Goal: Task Accomplishment & Management: Complete application form

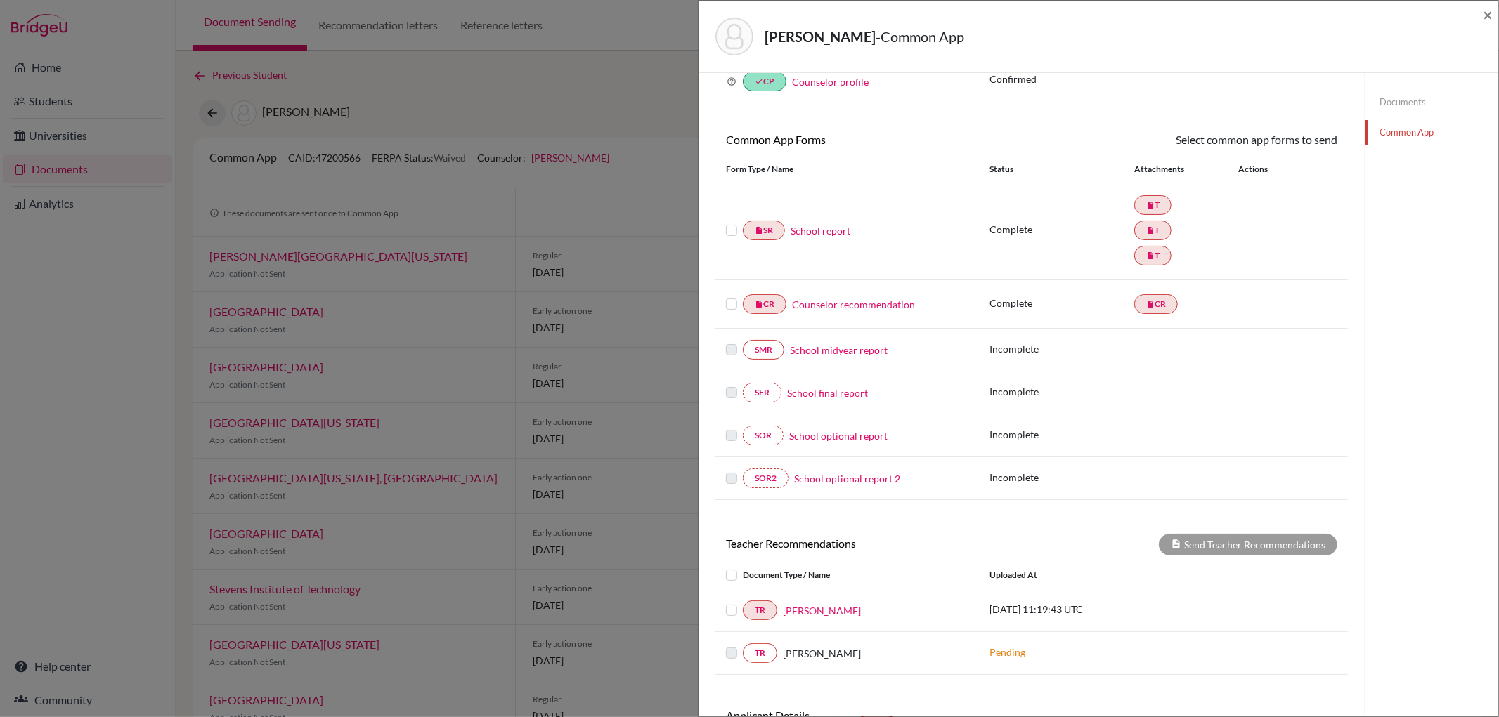
scroll to position [156, 0]
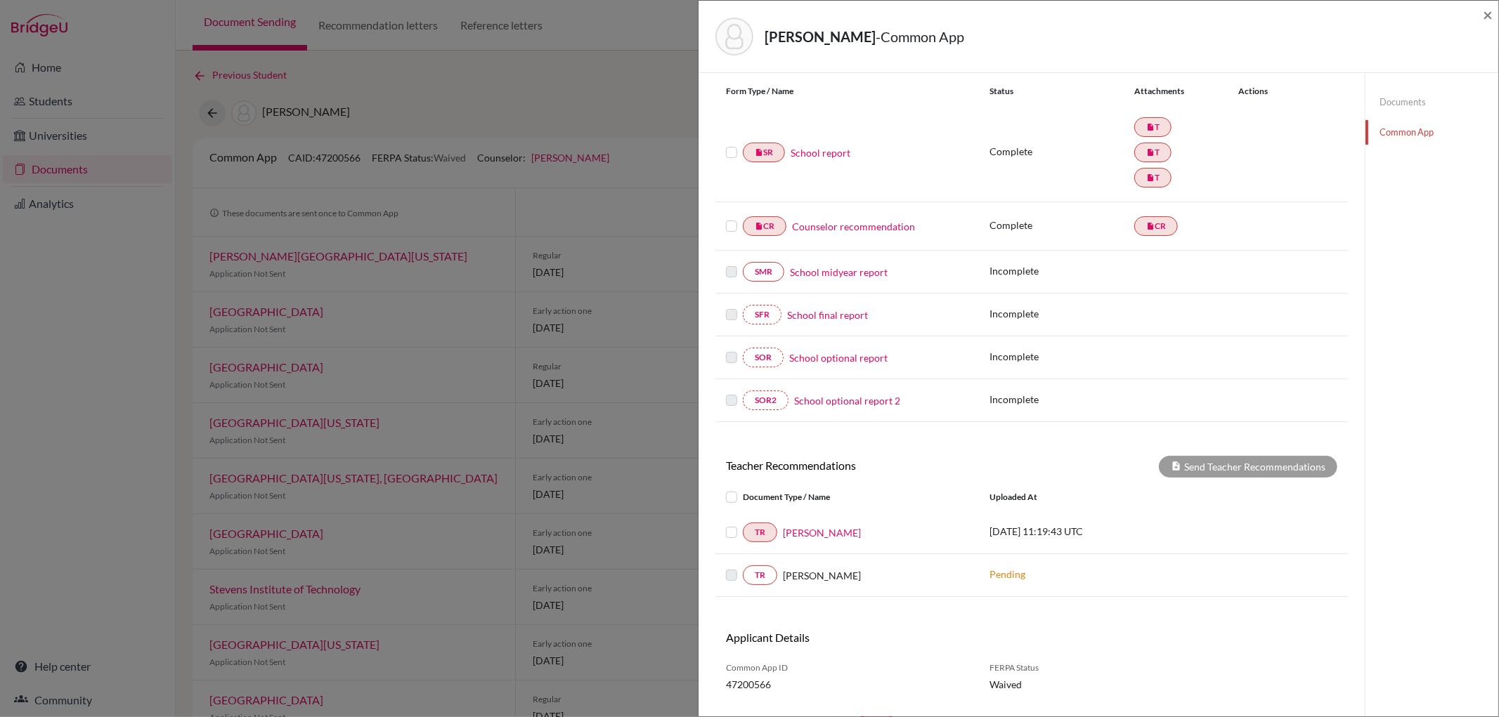
click at [743, 524] on label at bounding box center [743, 524] width 0 height 0
click at [0, 0] on input "checkbox" at bounding box center [0, 0] width 0 height 0
click at [1296, 468] on button "Send Teacher Recommendations" at bounding box center [1248, 467] width 178 height 22
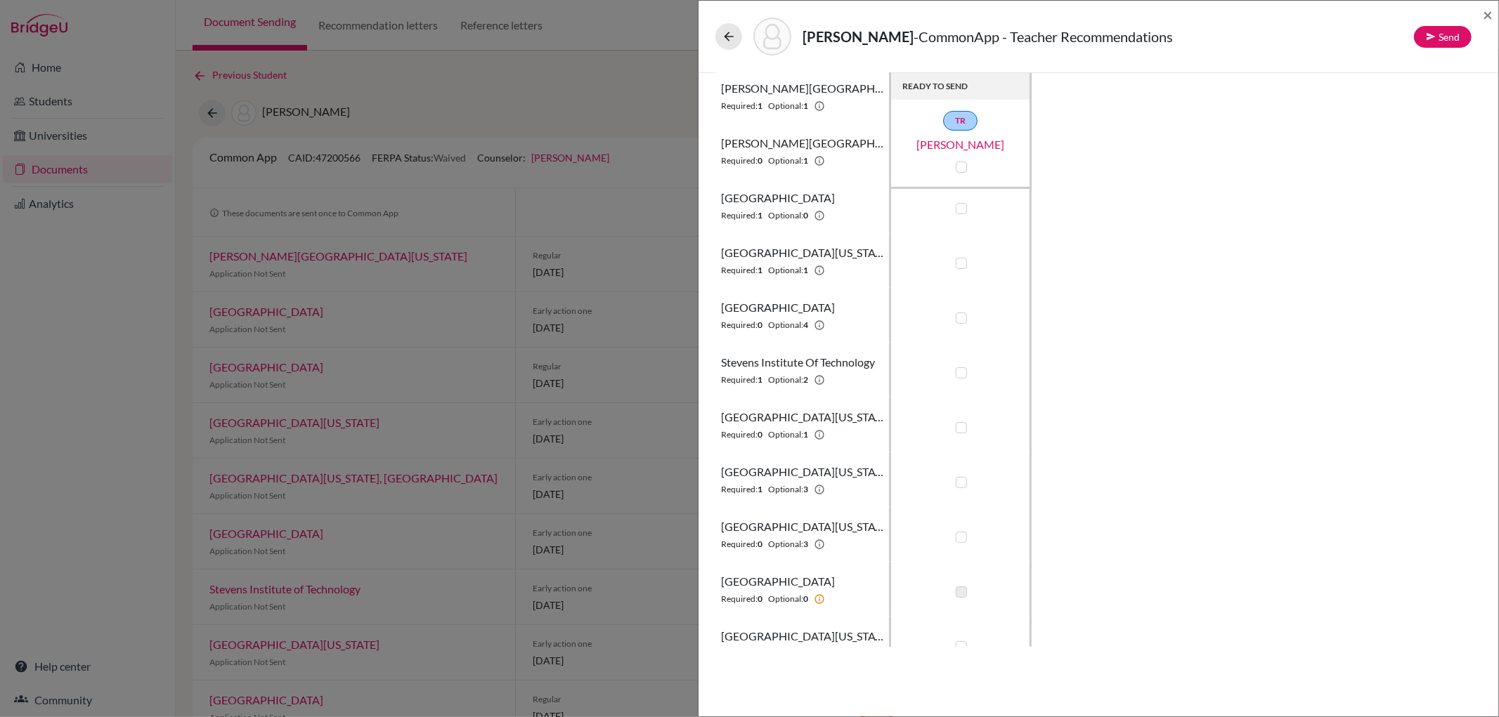
scroll to position [207, 0]
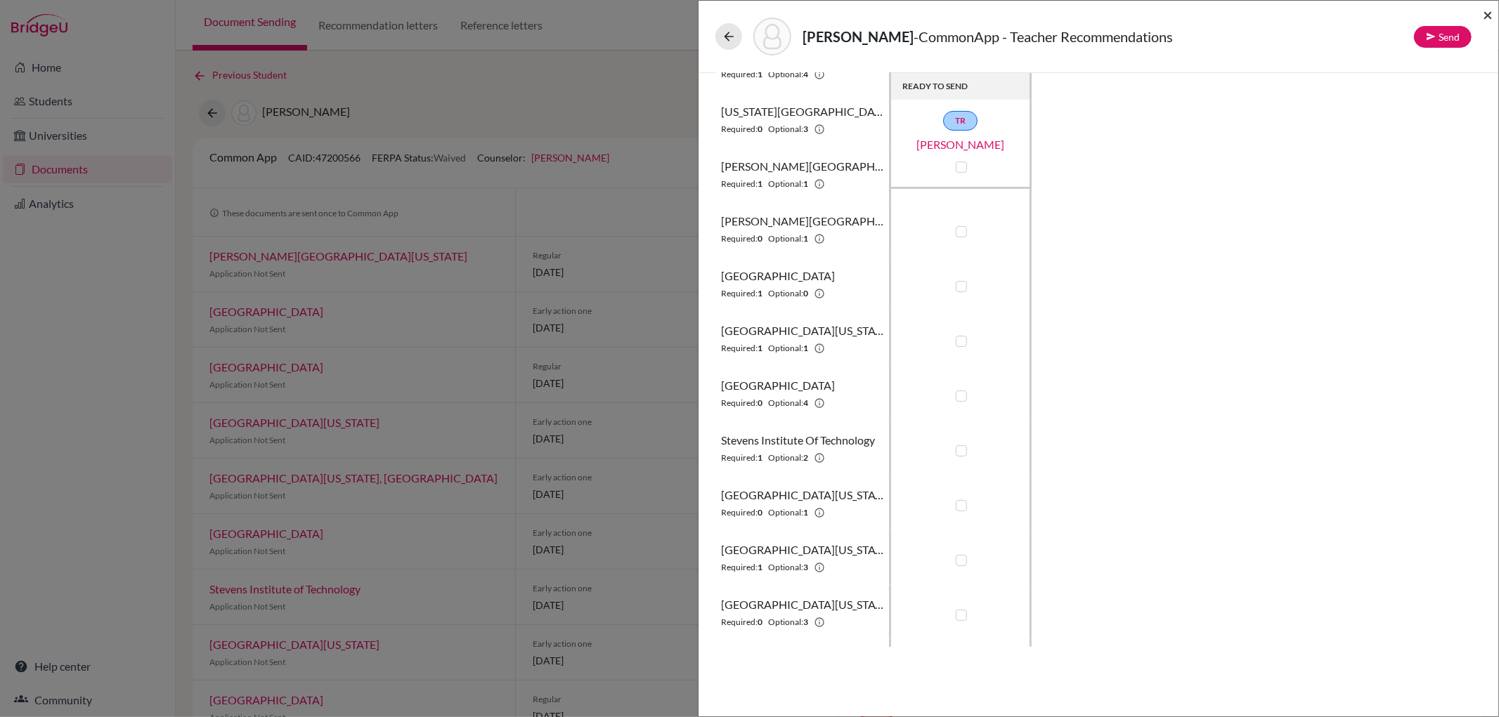
click at [1483, 15] on span "×" at bounding box center [1488, 14] width 10 height 20
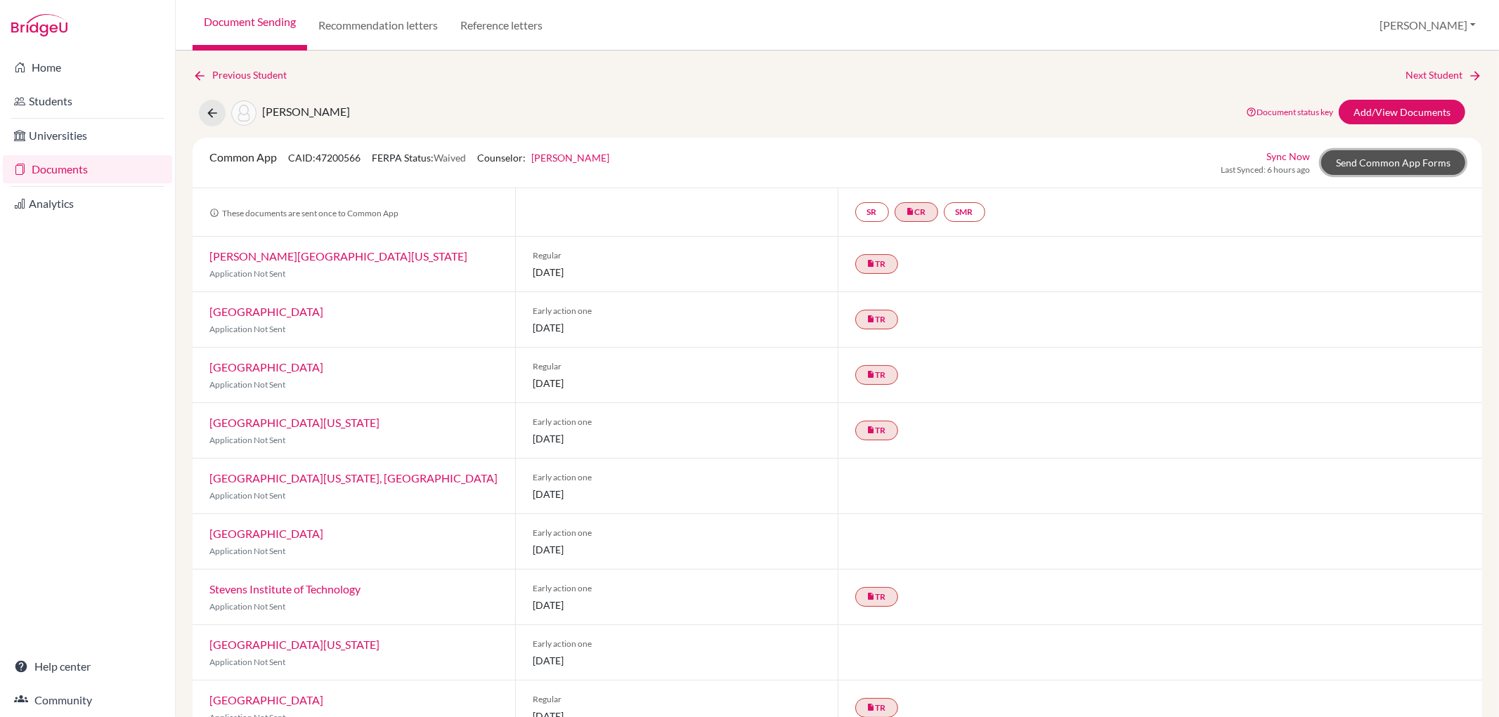
click at [1407, 150] on link "Send Common App Forms" at bounding box center [1393, 162] width 144 height 25
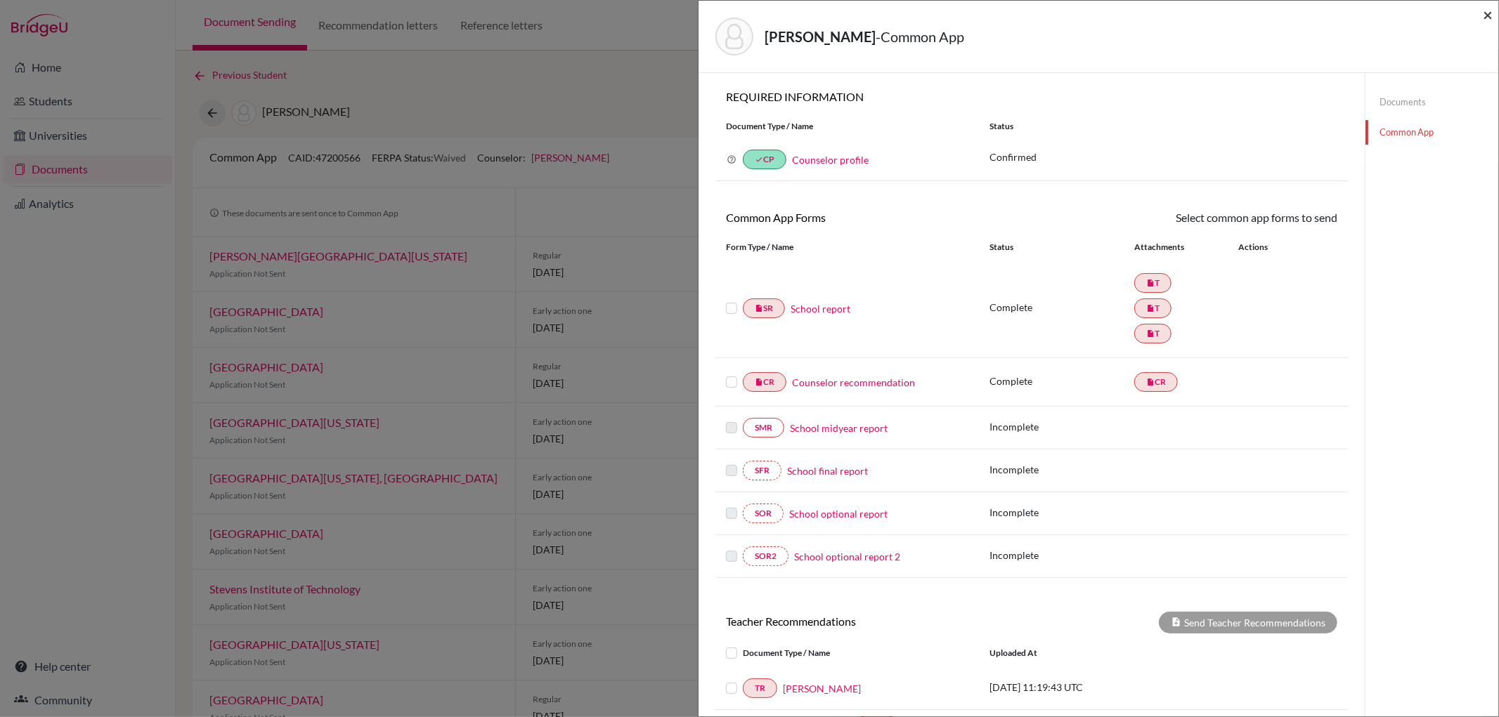
click at [1488, 11] on span "×" at bounding box center [1488, 14] width 10 height 20
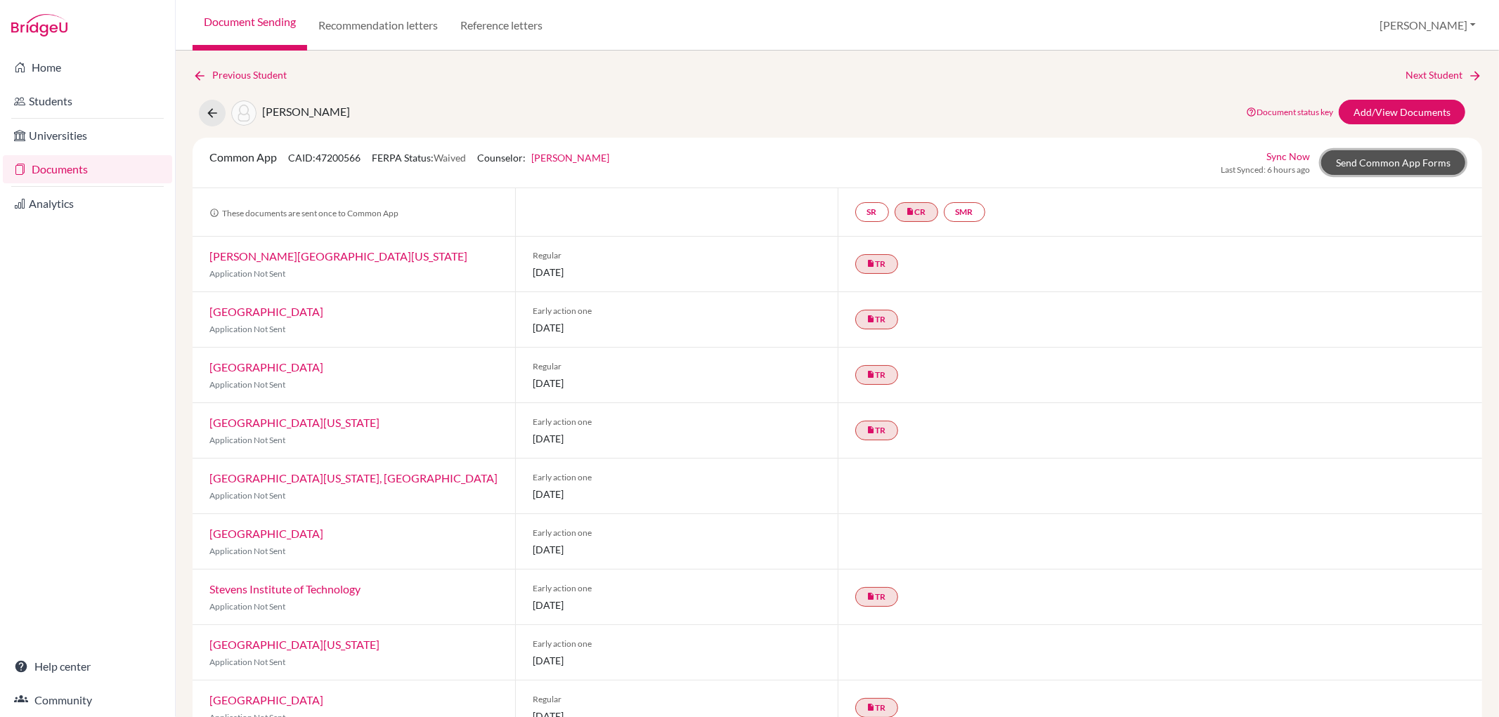
click at [1427, 166] on link "Send Common App Forms" at bounding box center [1393, 162] width 144 height 25
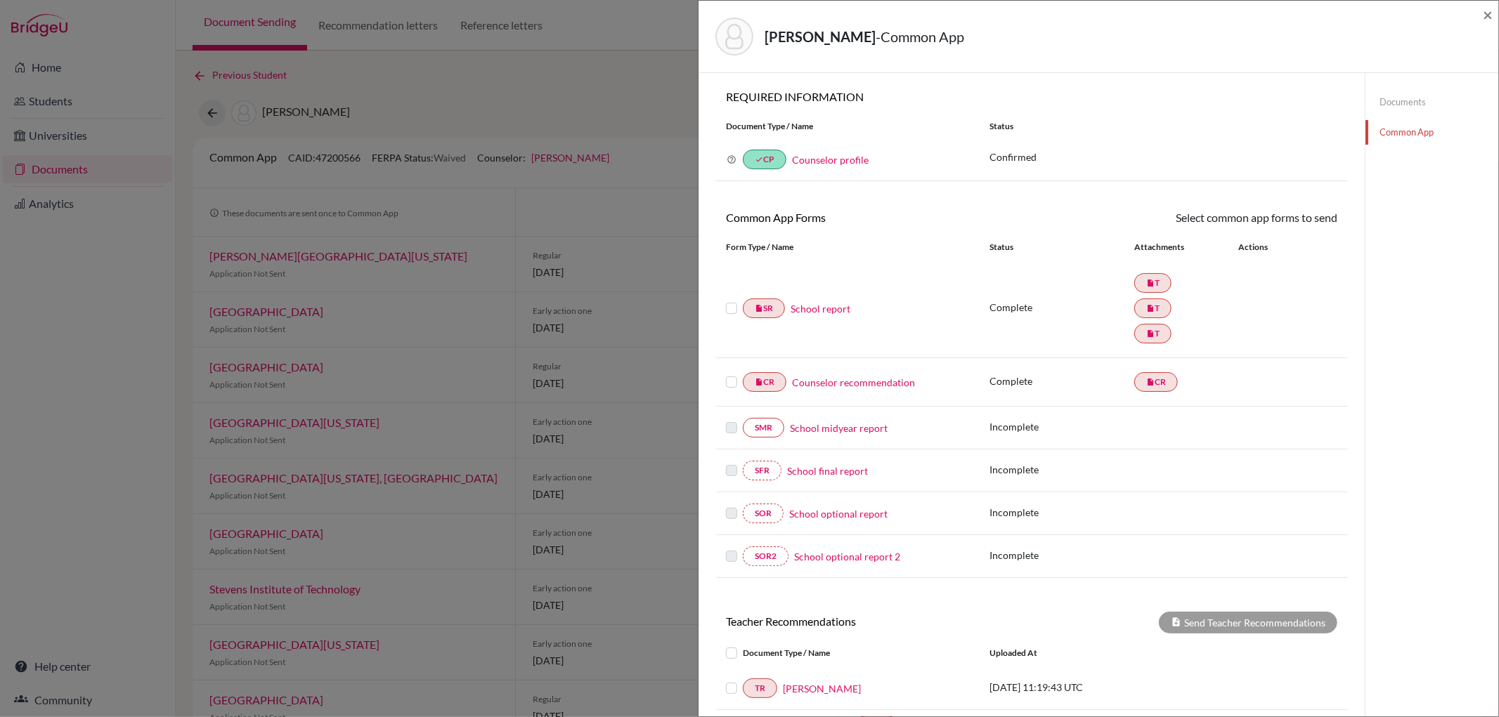
click at [833, 310] on link "School report" at bounding box center [820, 308] width 60 height 15
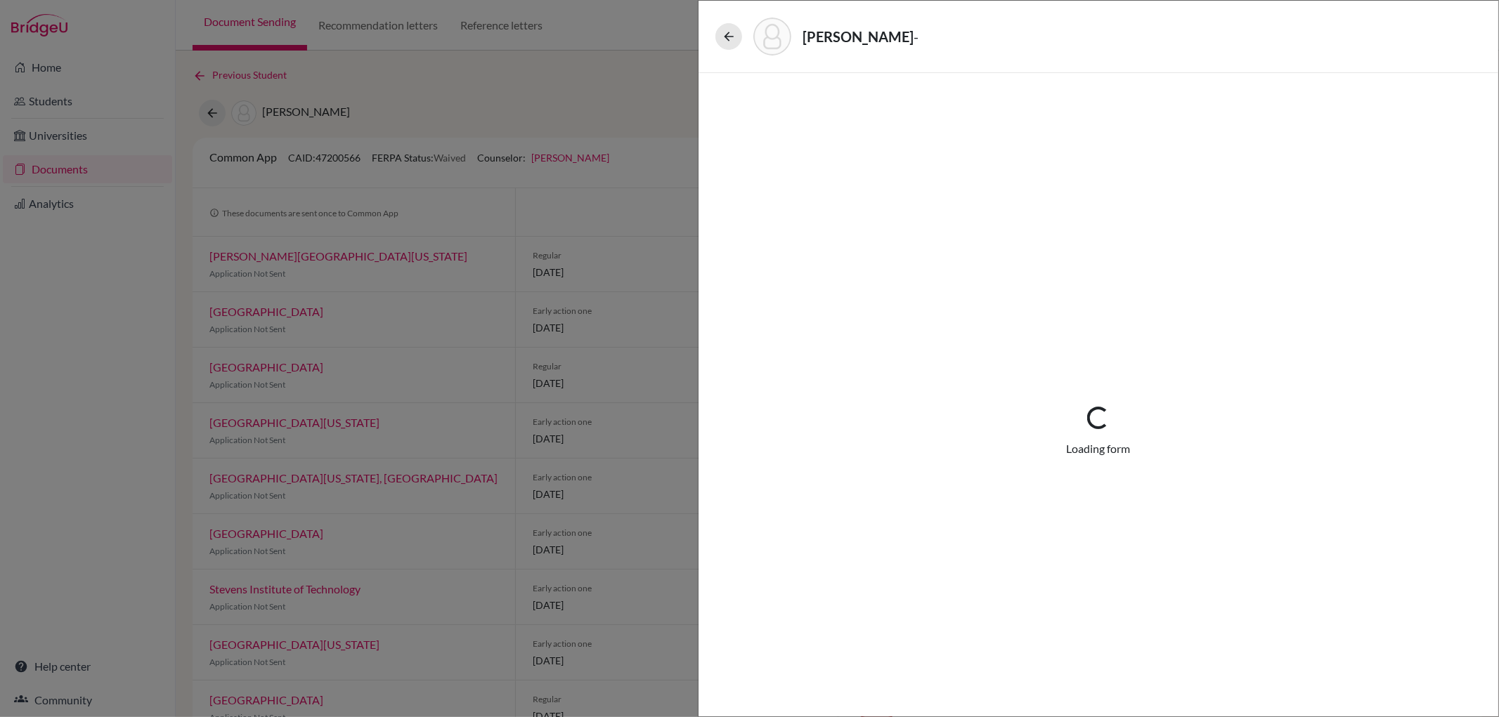
select select "3"
select select "662849"
select select "0"
select select "1"
select select "674455"
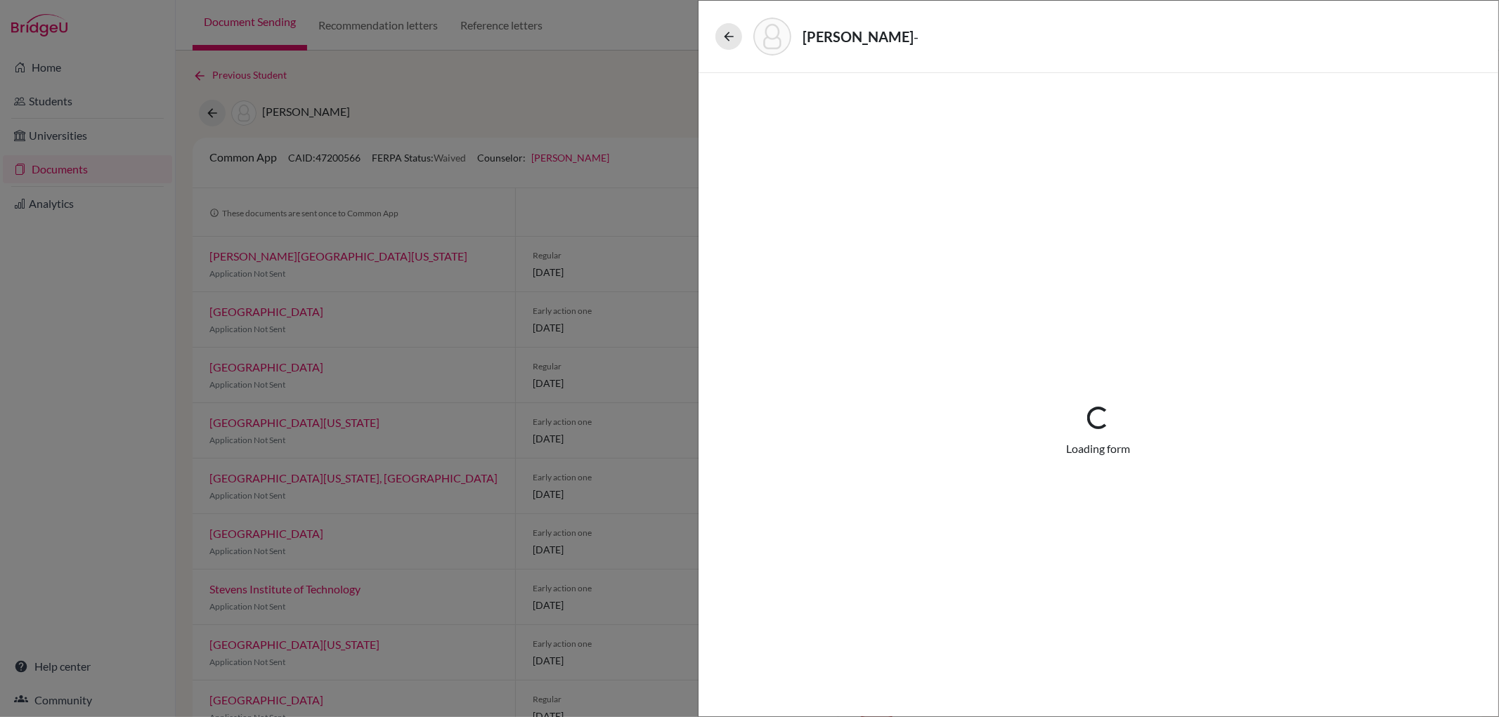
select select "680273"
select select "0"
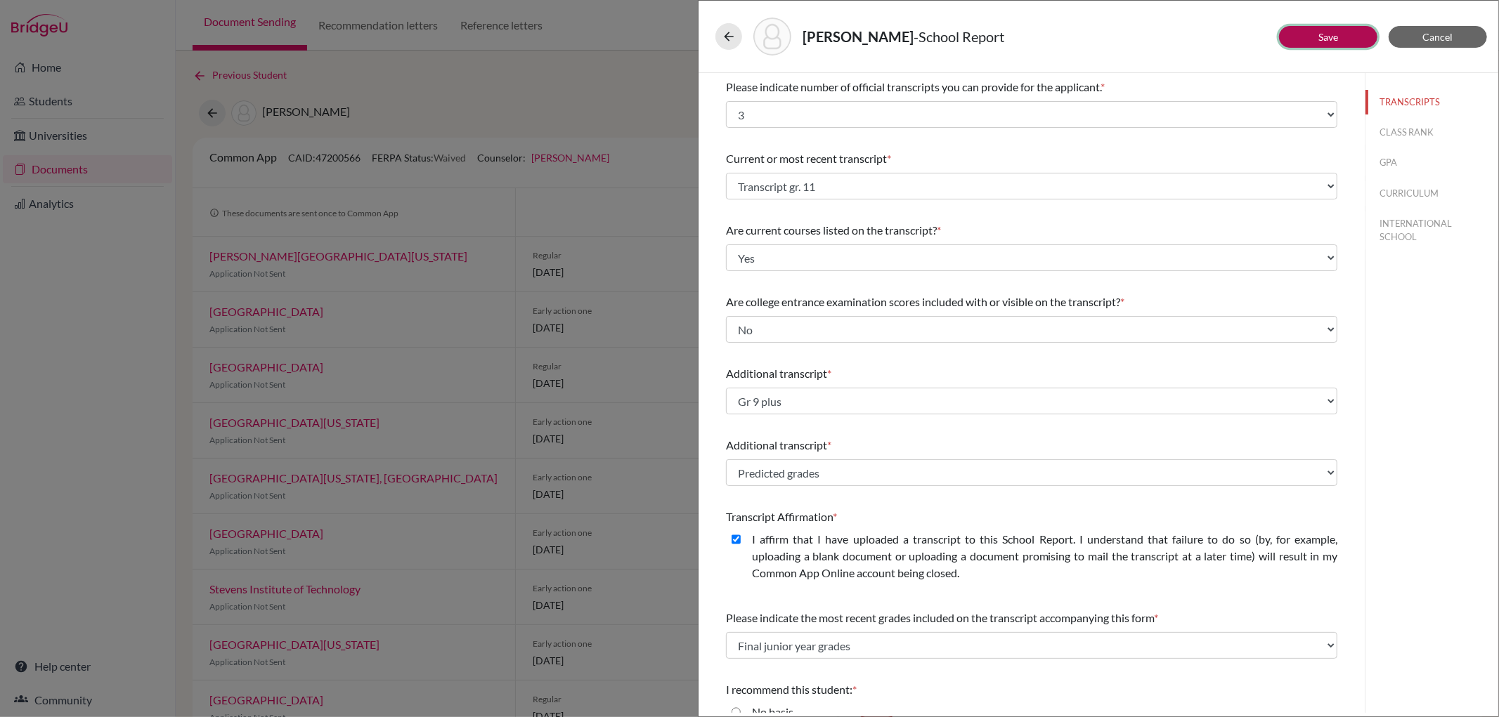
click at [1337, 35] on link "Save" at bounding box center [1328, 37] width 20 height 12
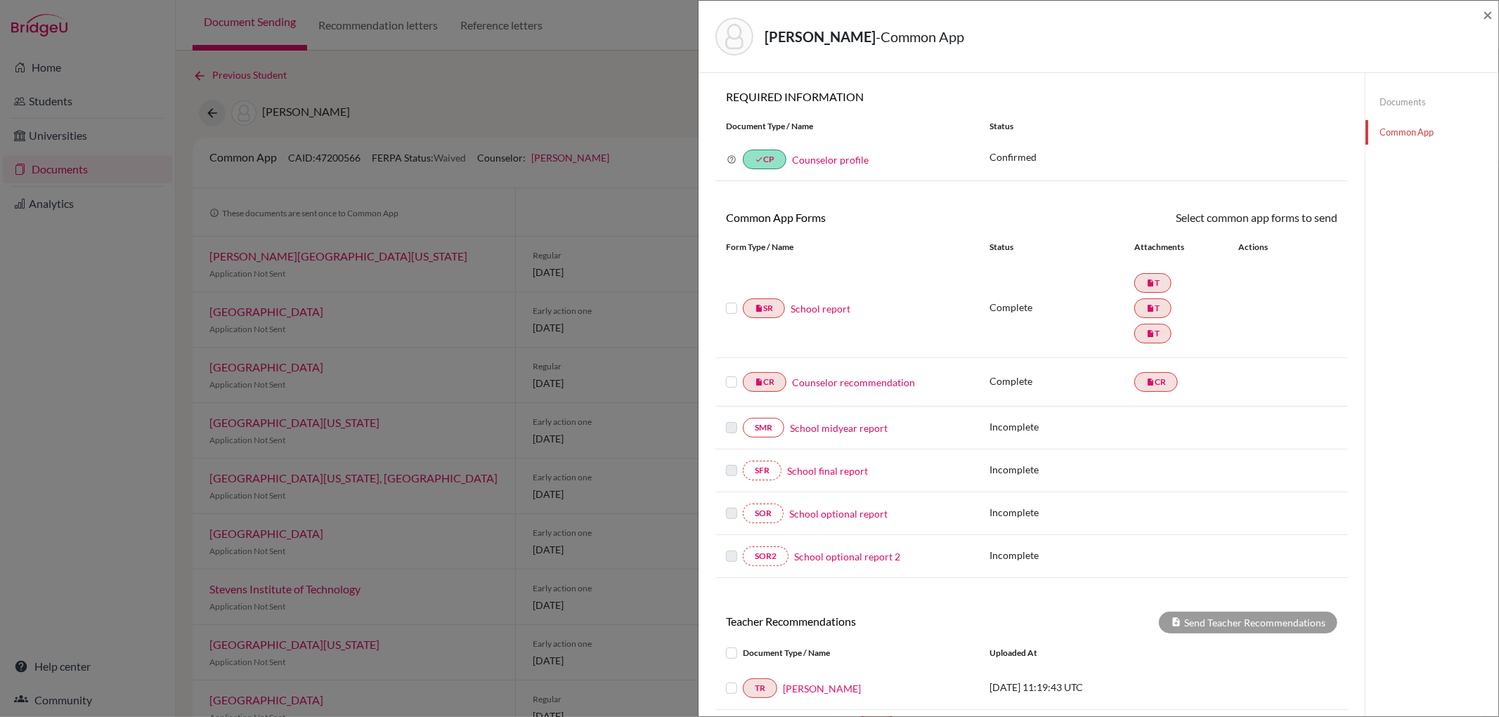
click at [1402, 100] on link "Documents" at bounding box center [1431, 102] width 133 height 25
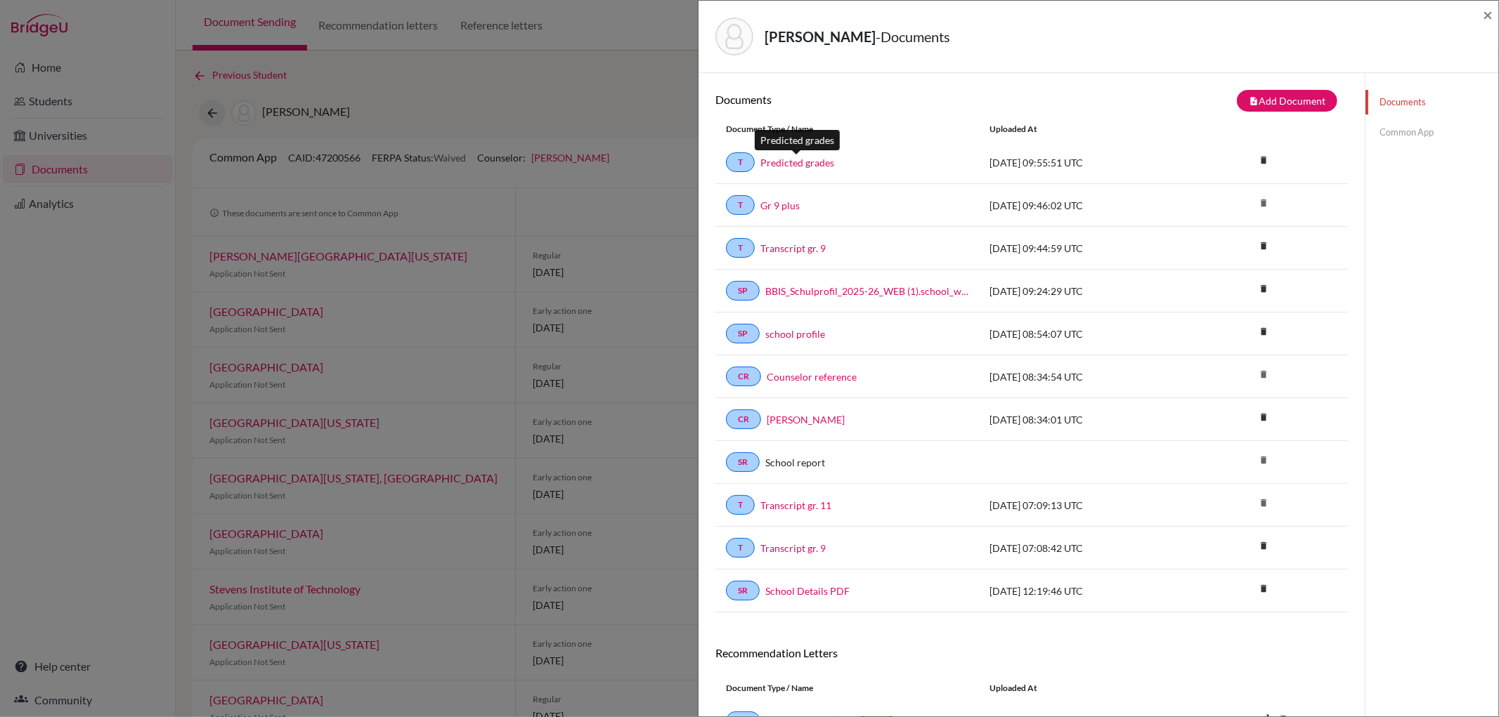
click at [801, 162] on link "Predicted grades" at bounding box center [797, 162] width 74 height 15
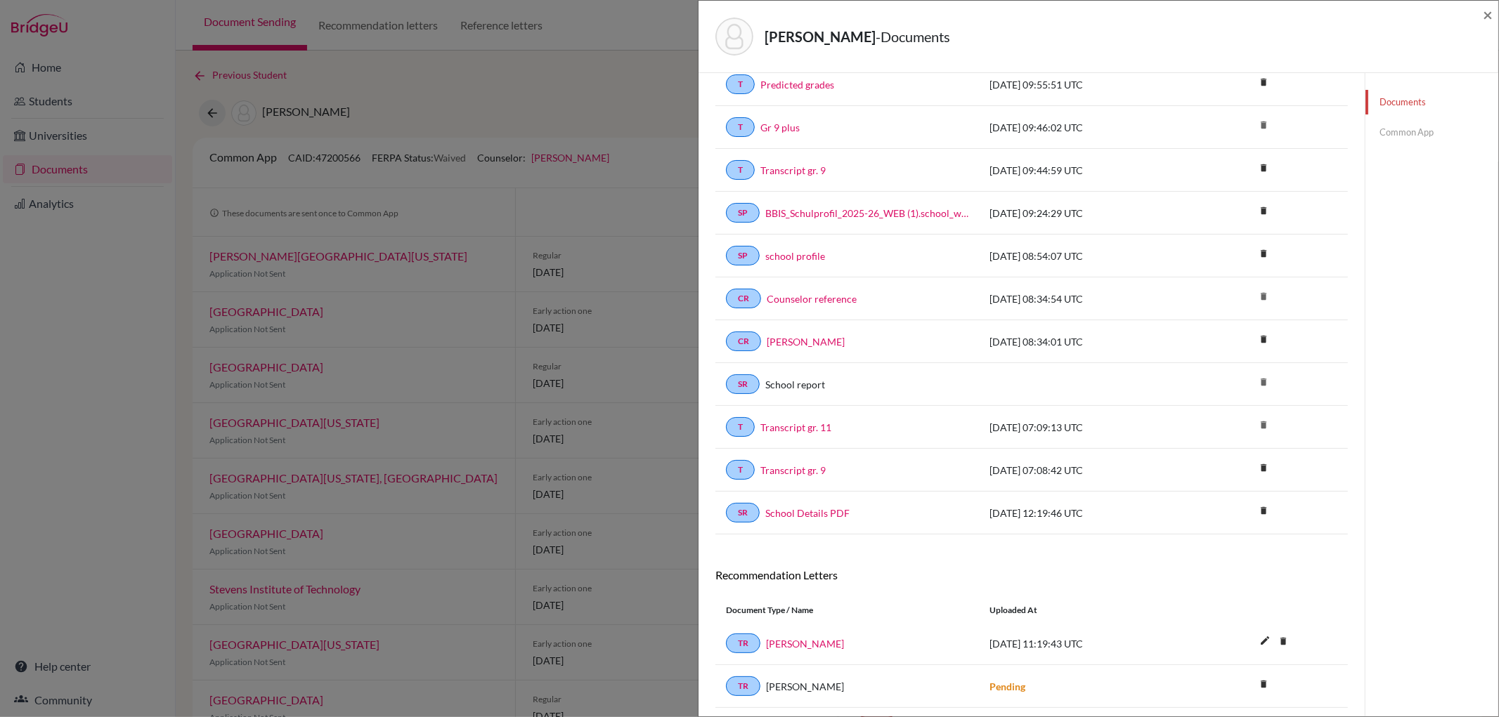
scroll to position [123, 0]
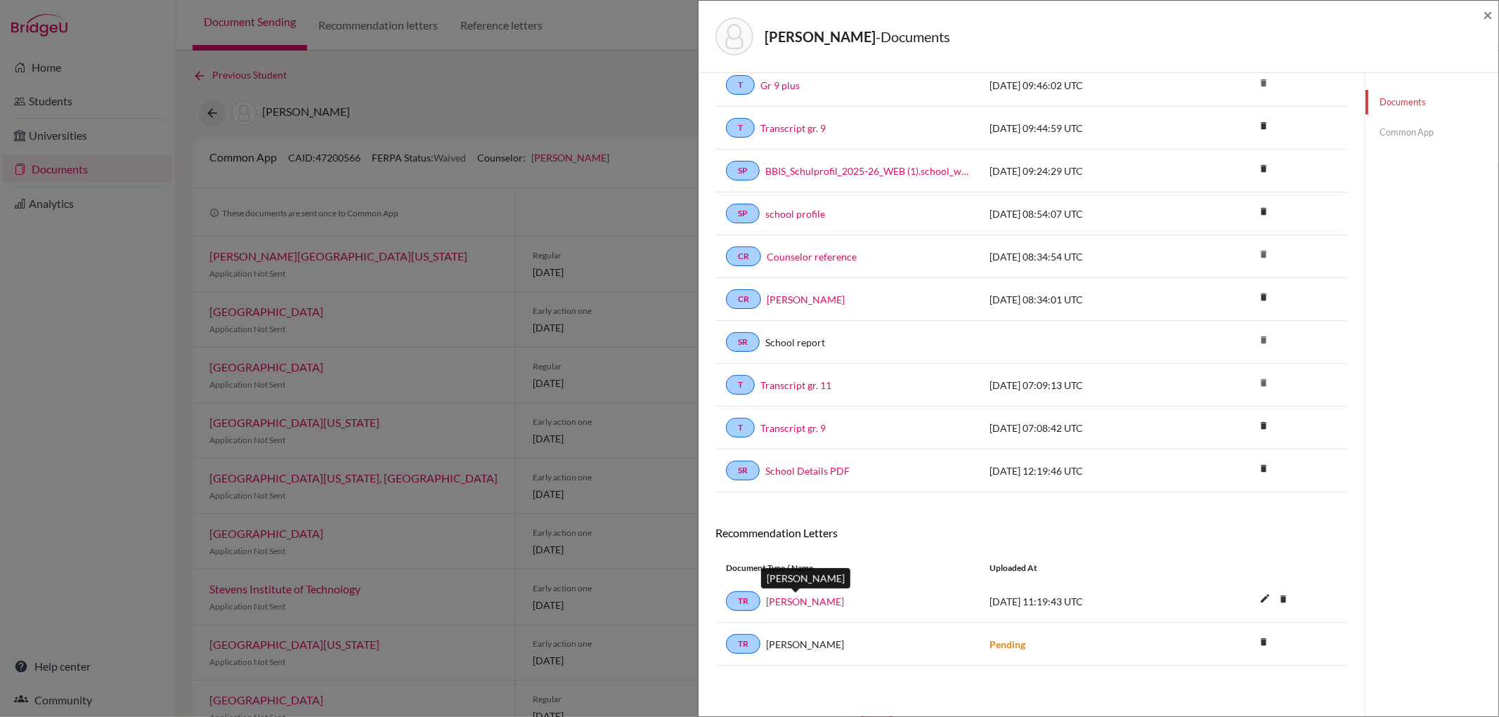
click at [787, 594] on link "[PERSON_NAME]" at bounding box center [805, 601] width 78 height 15
click at [1372, 131] on link "Common App" at bounding box center [1431, 132] width 133 height 25
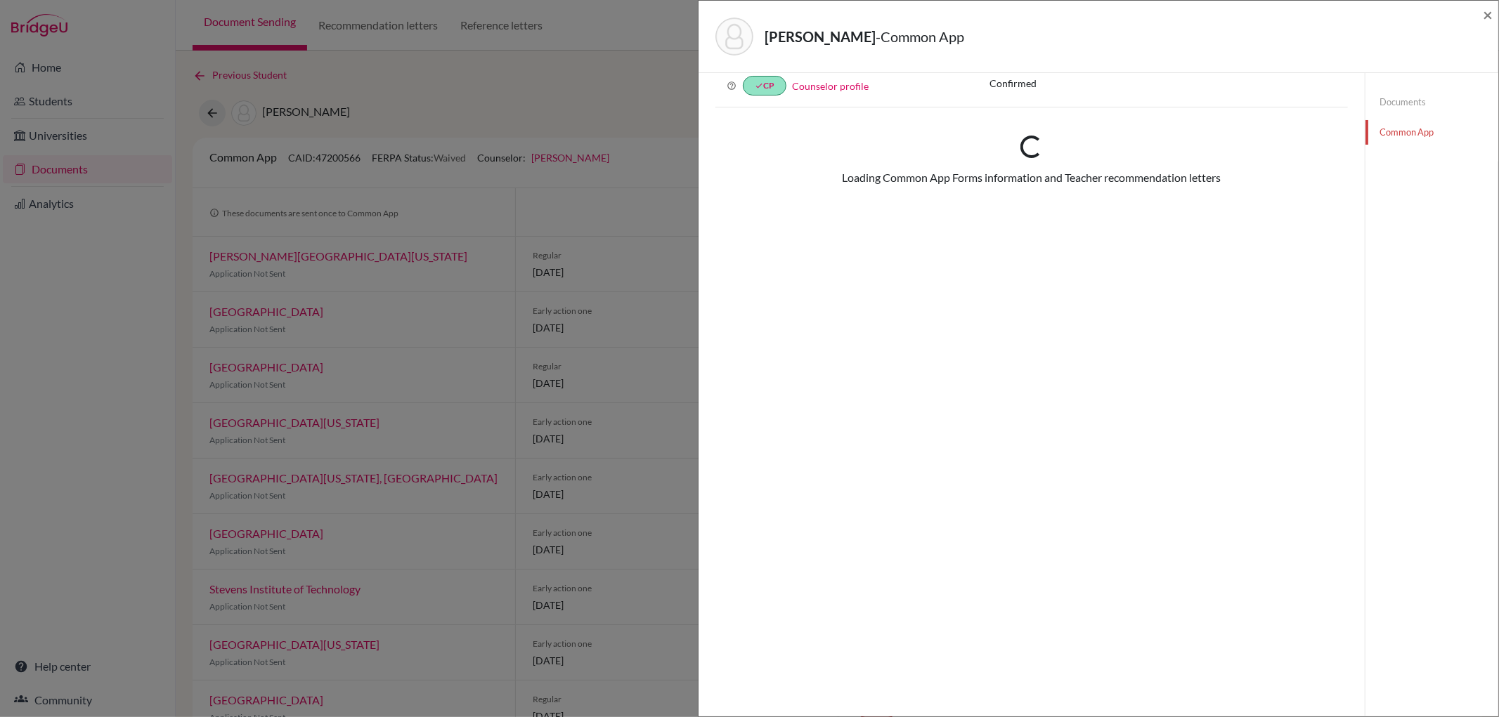
scroll to position [123, 0]
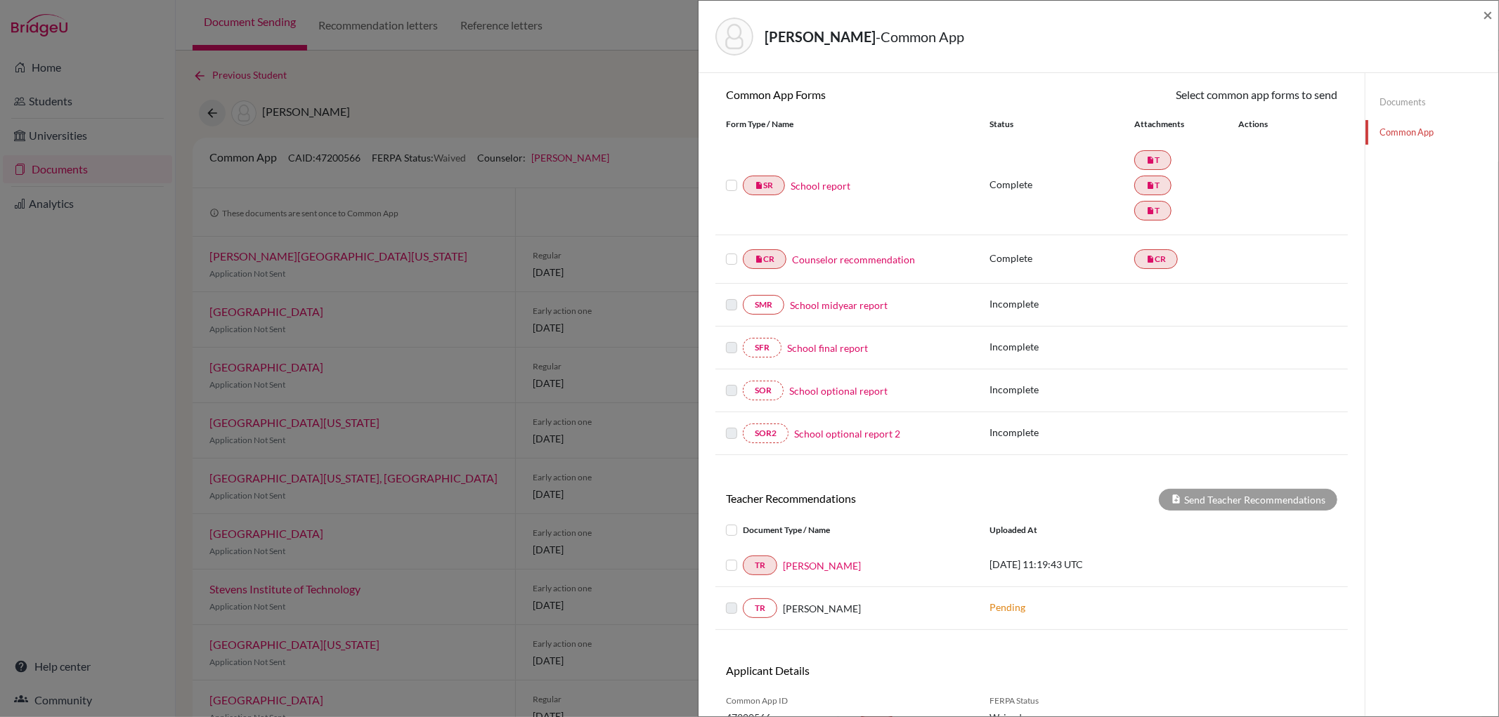
click at [831, 185] on link "School report" at bounding box center [820, 185] width 60 height 15
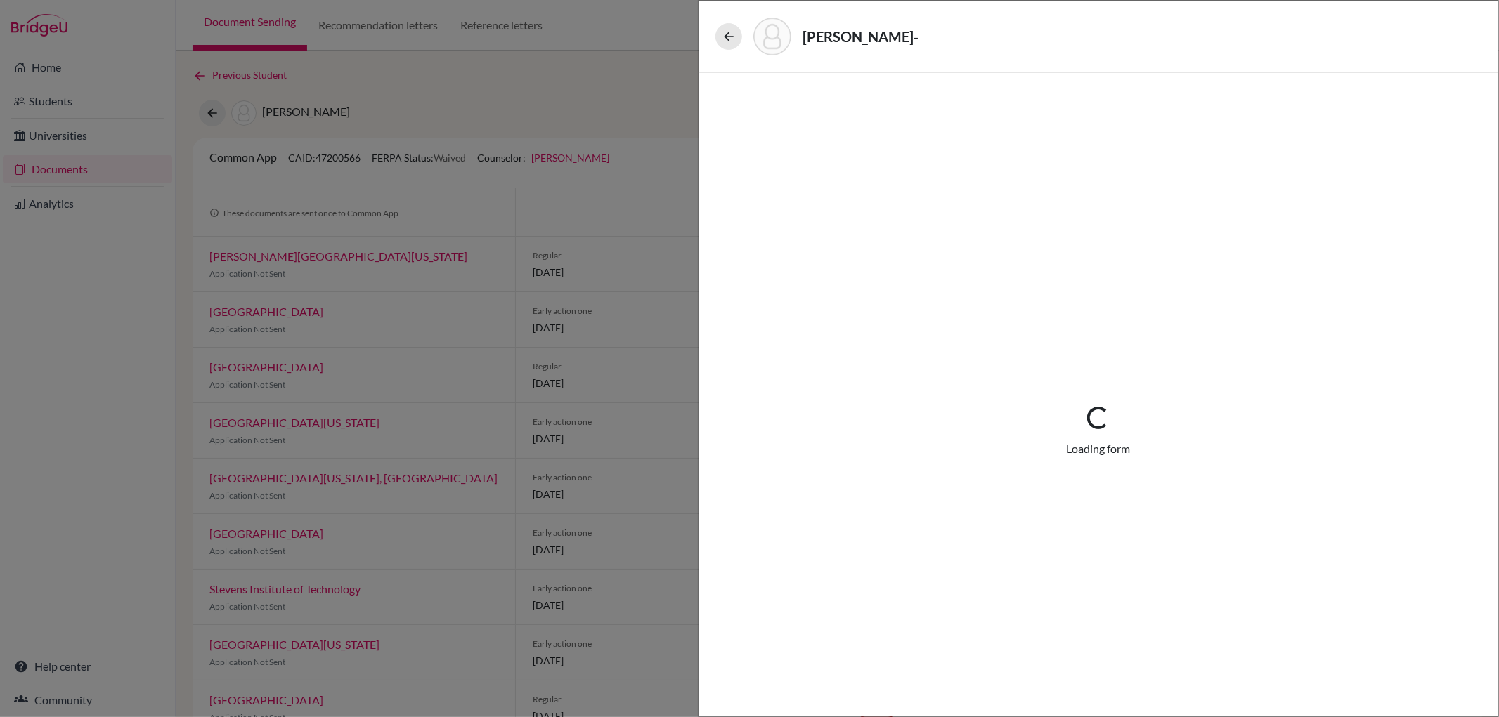
select select "3"
select select "662849"
select select "0"
select select "1"
select select "674455"
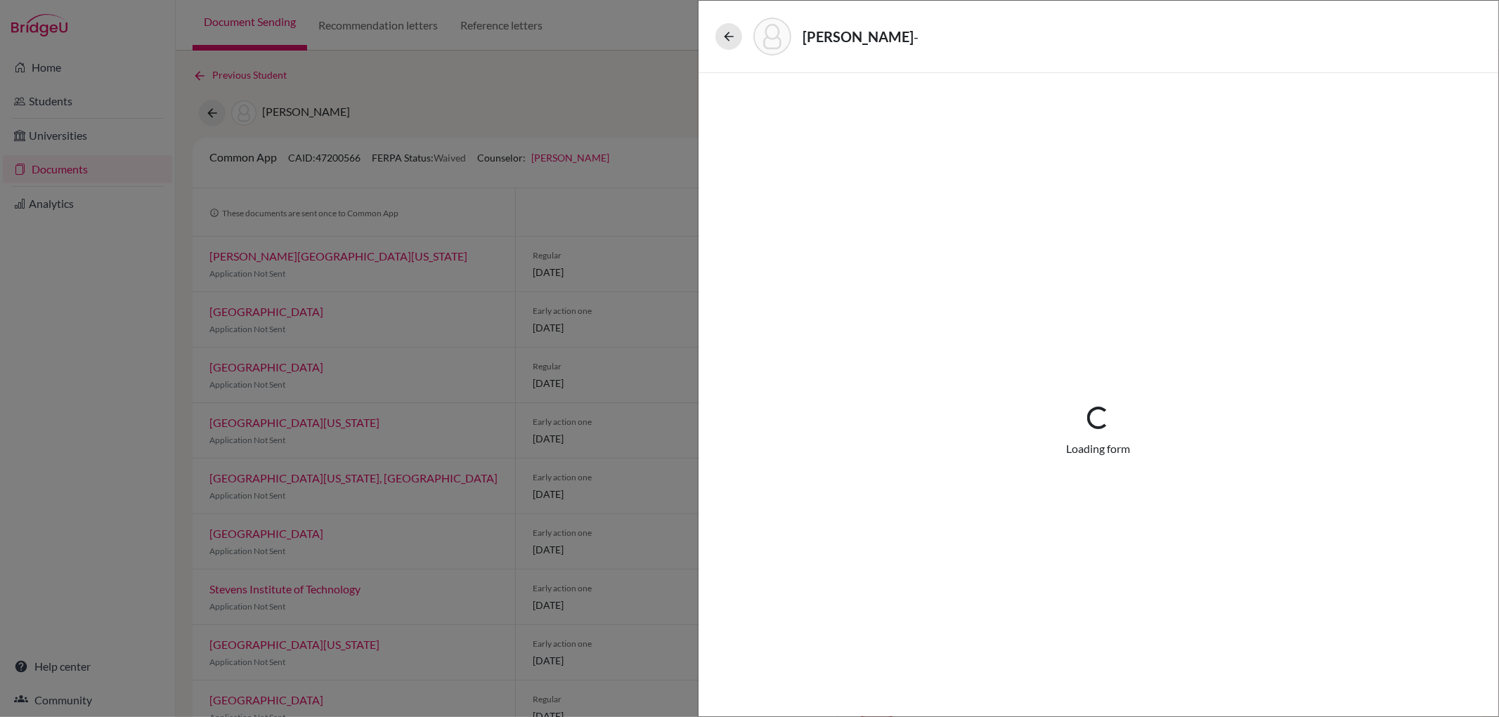
select select "680273"
select select "0"
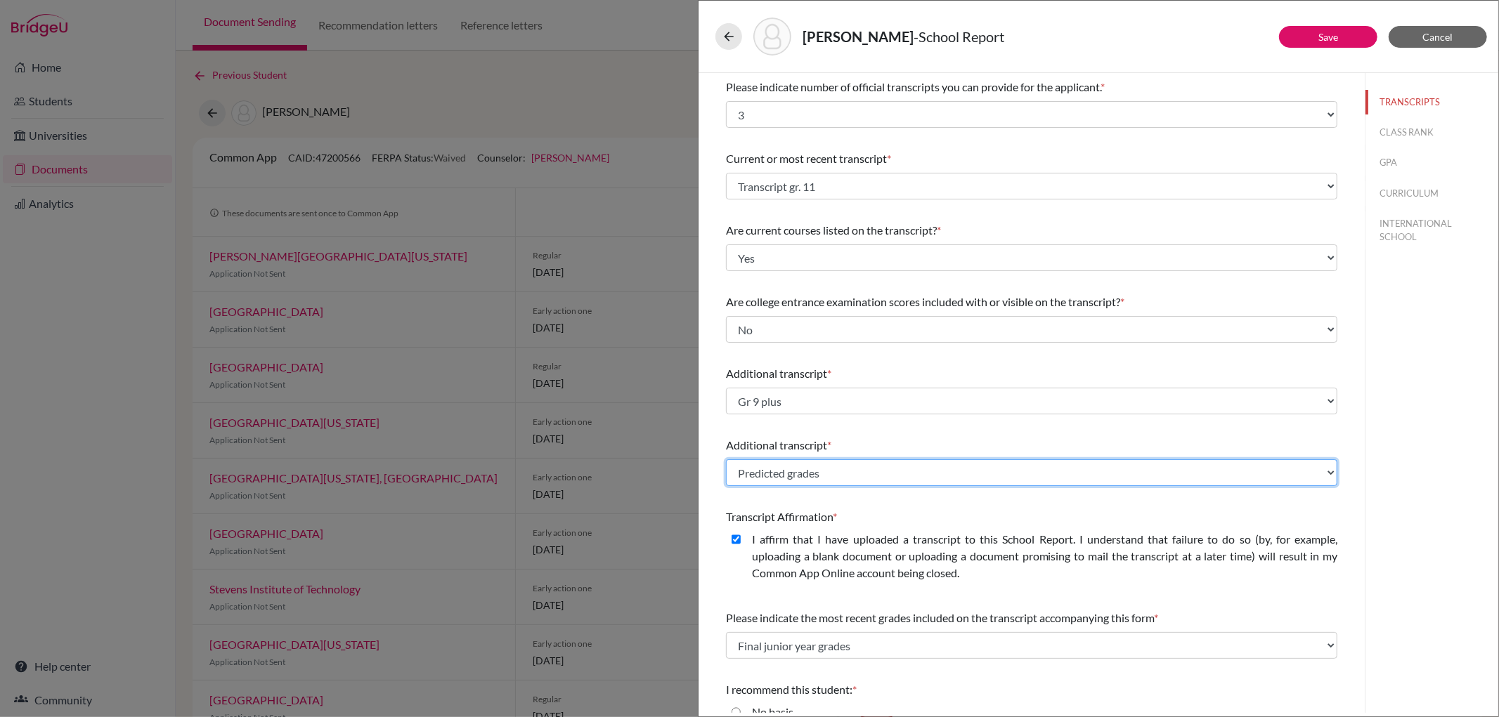
click at [1317, 472] on select "Select existing document or upload a new one Transcript gr. 9 Transcript gr. 11…" at bounding box center [1031, 473] width 611 height 27
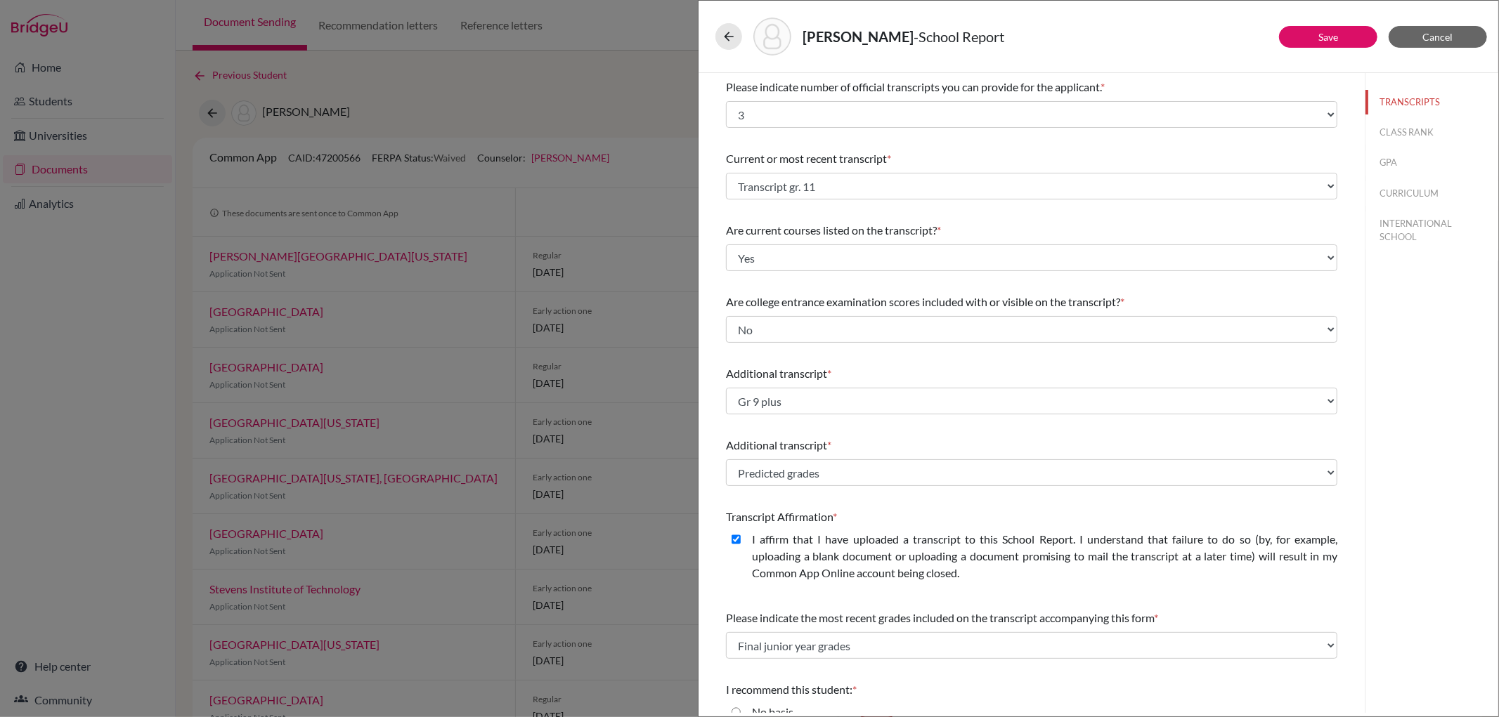
click at [1379, 439] on div "TRANSCRIPTS CLASS RANK GPA CURRICULUM INTERNATIONAL SCHOOL" at bounding box center [1432, 393] width 134 height 640
click at [1420, 34] on button "Cancel" at bounding box center [1437, 37] width 98 height 22
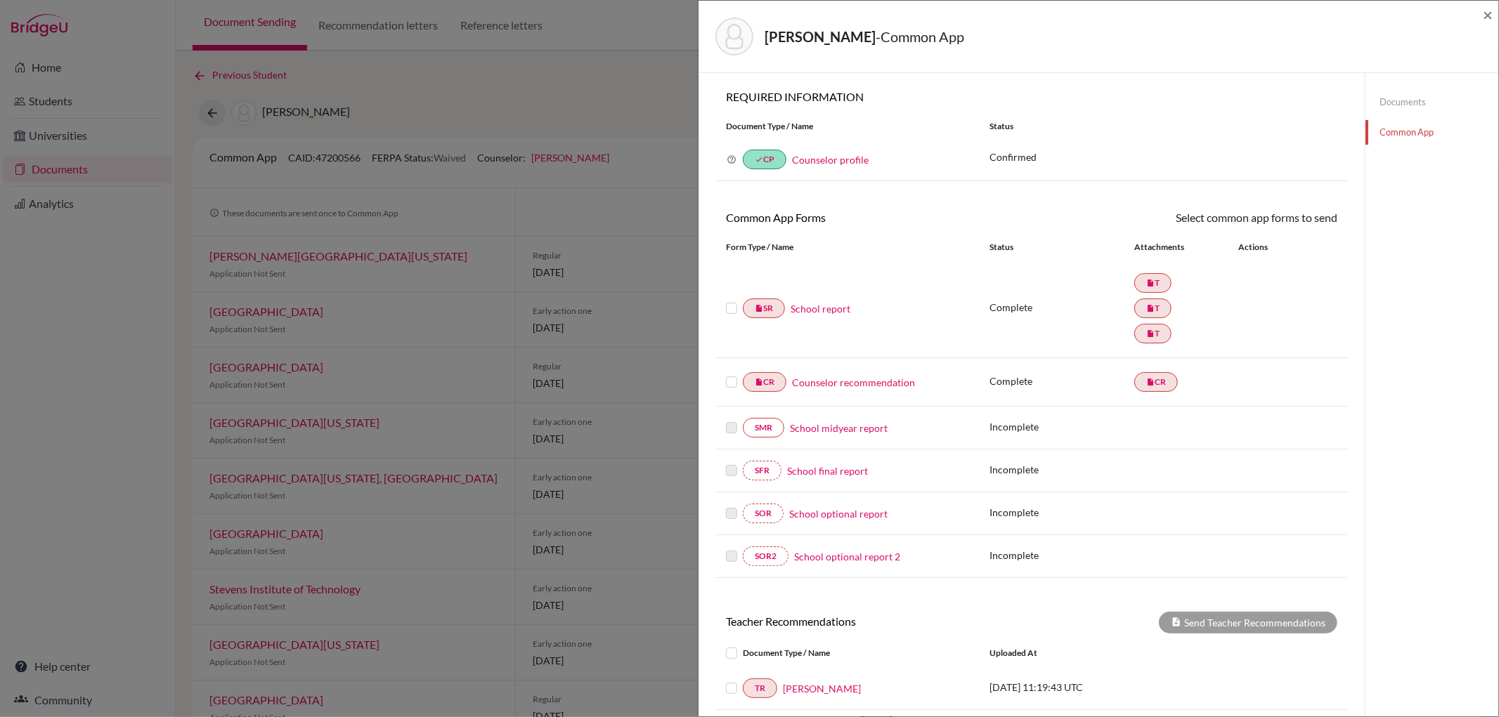
click at [1394, 102] on link "Documents" at bounding box center [1431, 102] width 133 height 25
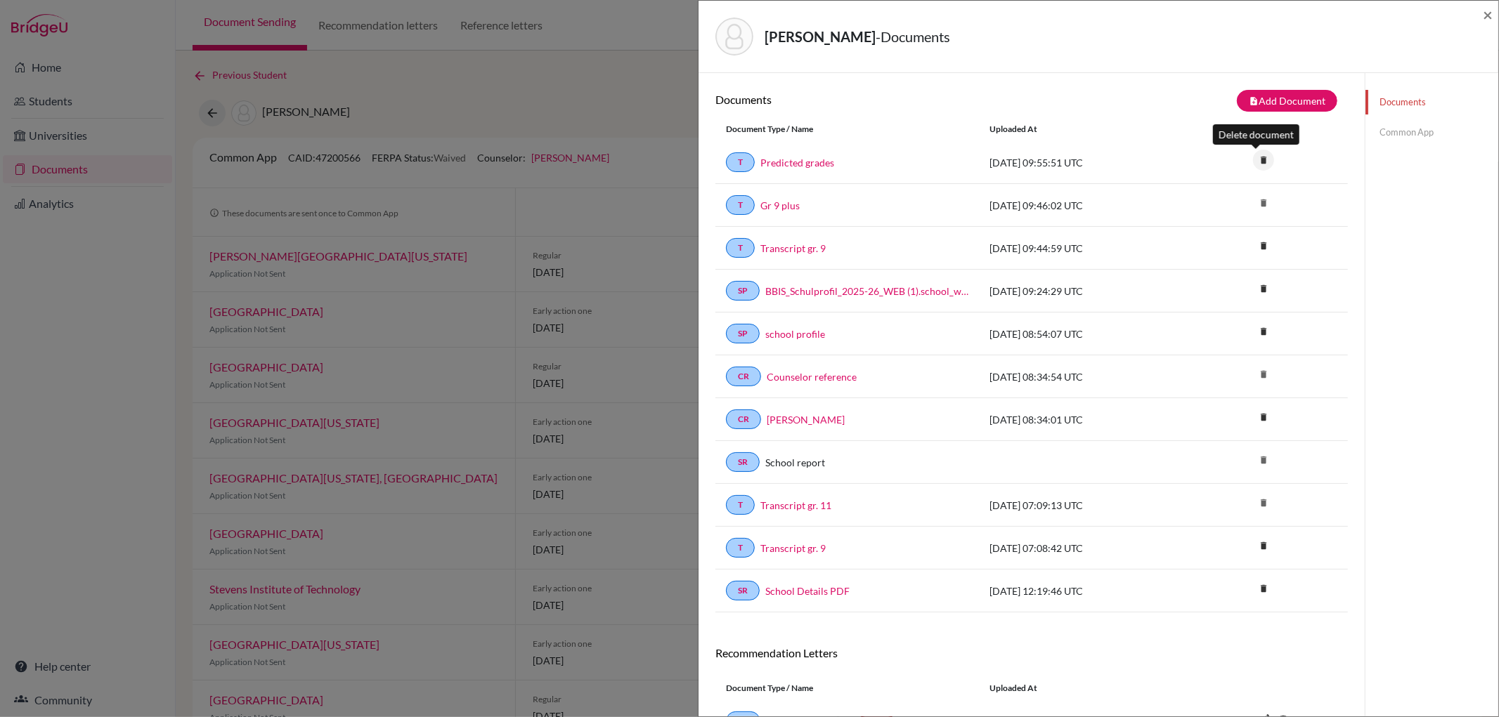
click at [1262, 159] on icon "delete" at bounding box center [1263, 160] width 21 height 21
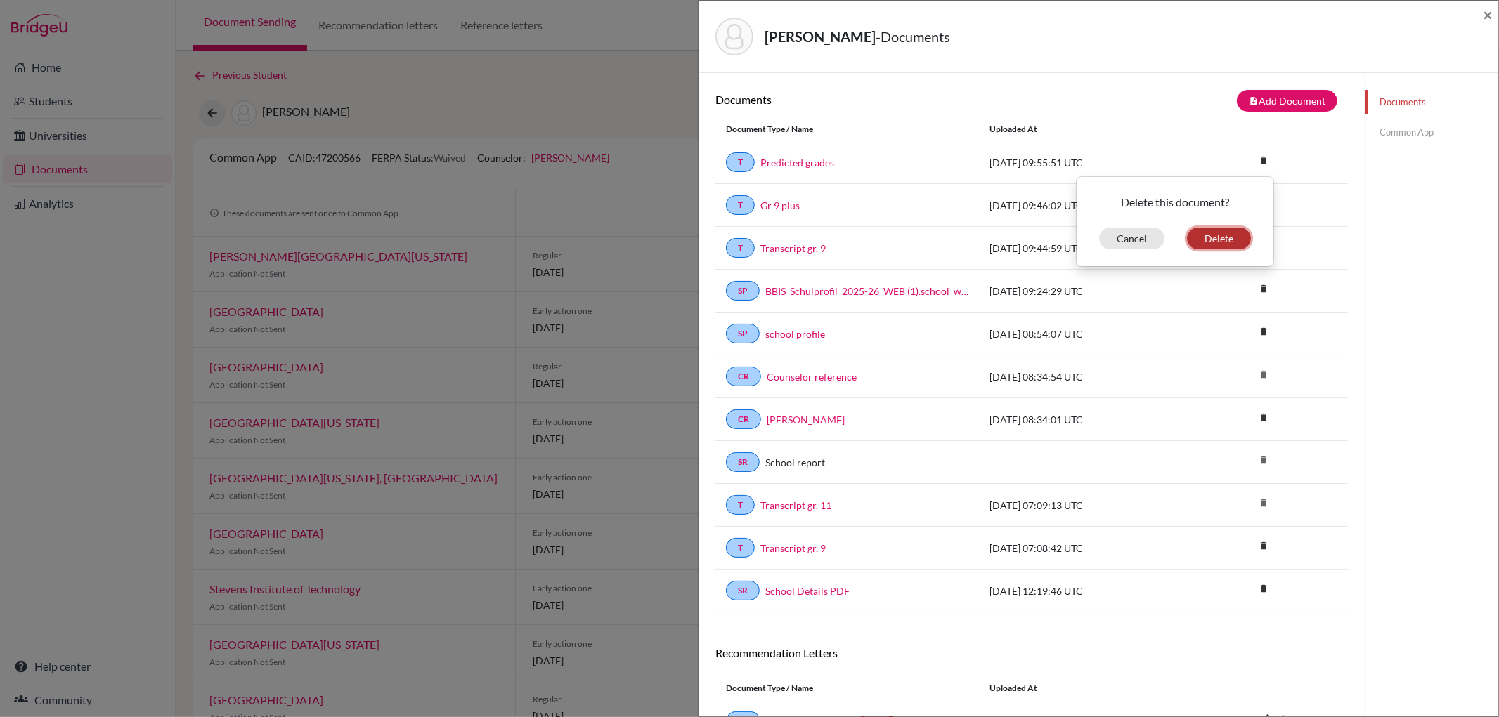
click at [1219, 230] on button "Delete" at bounding box center [1219, 239] width 64 height 22
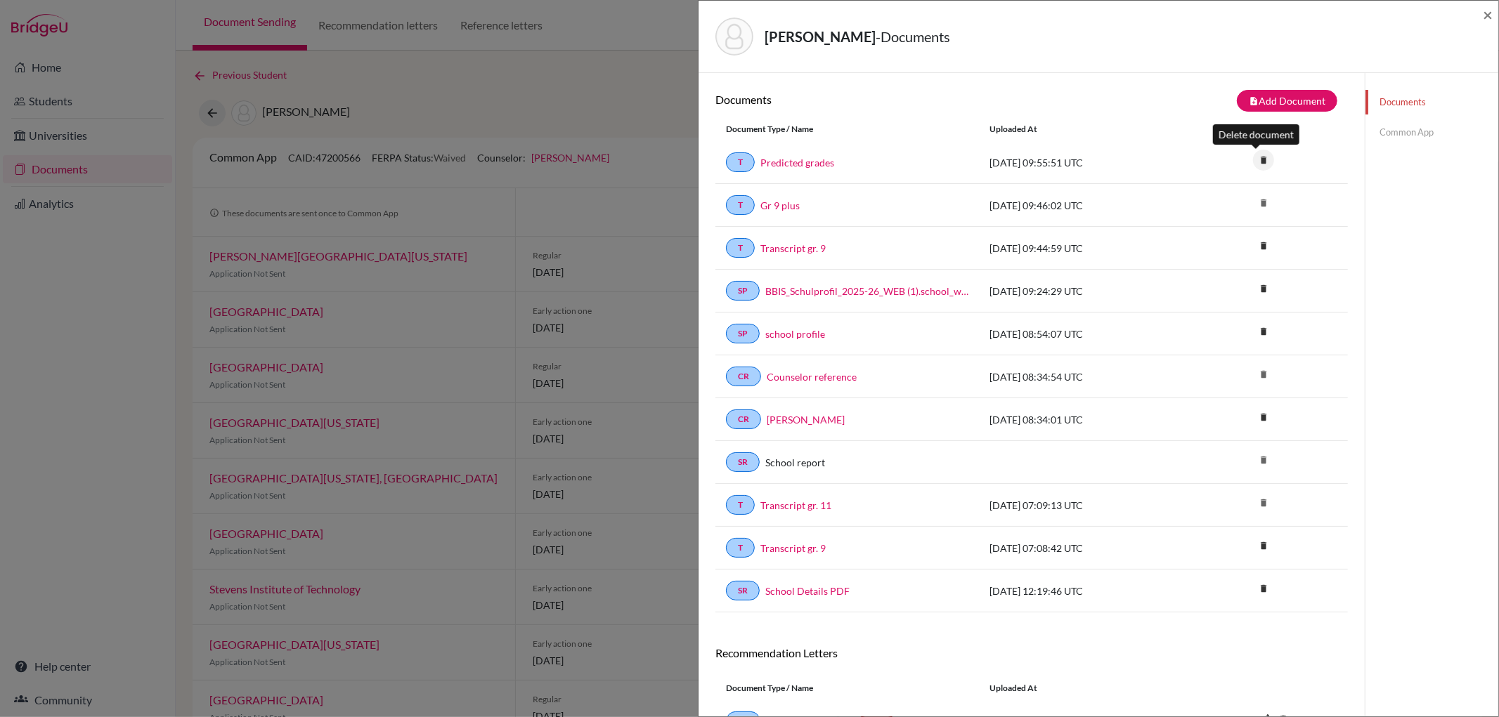
click at [1254, 158] on icon "delete" at bounding box center [1263, 160] width 21 height 21
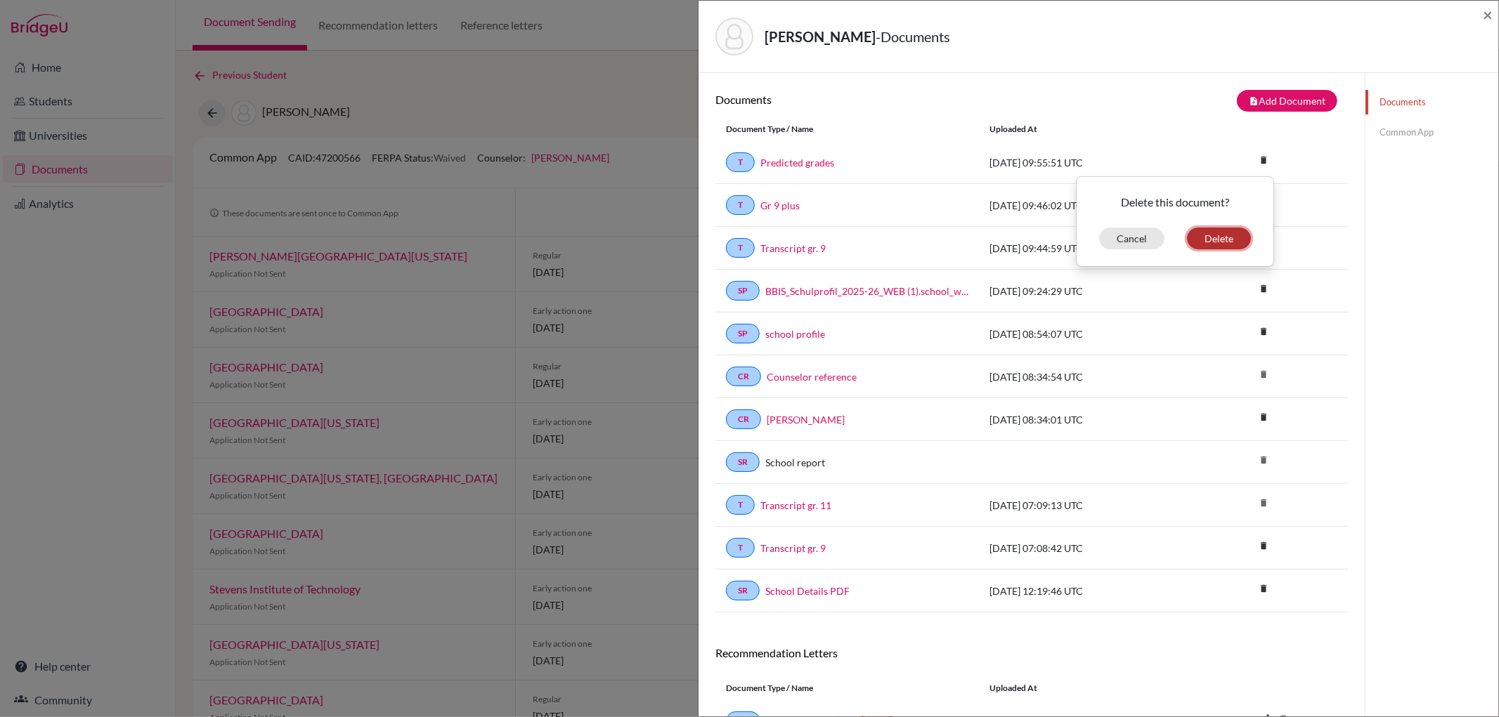
click at [1198, 233] on button "Delete" at bounding box center [1219, 239] width 64 height 22
